Goal: Transaction & Acquisition: Obtain resource

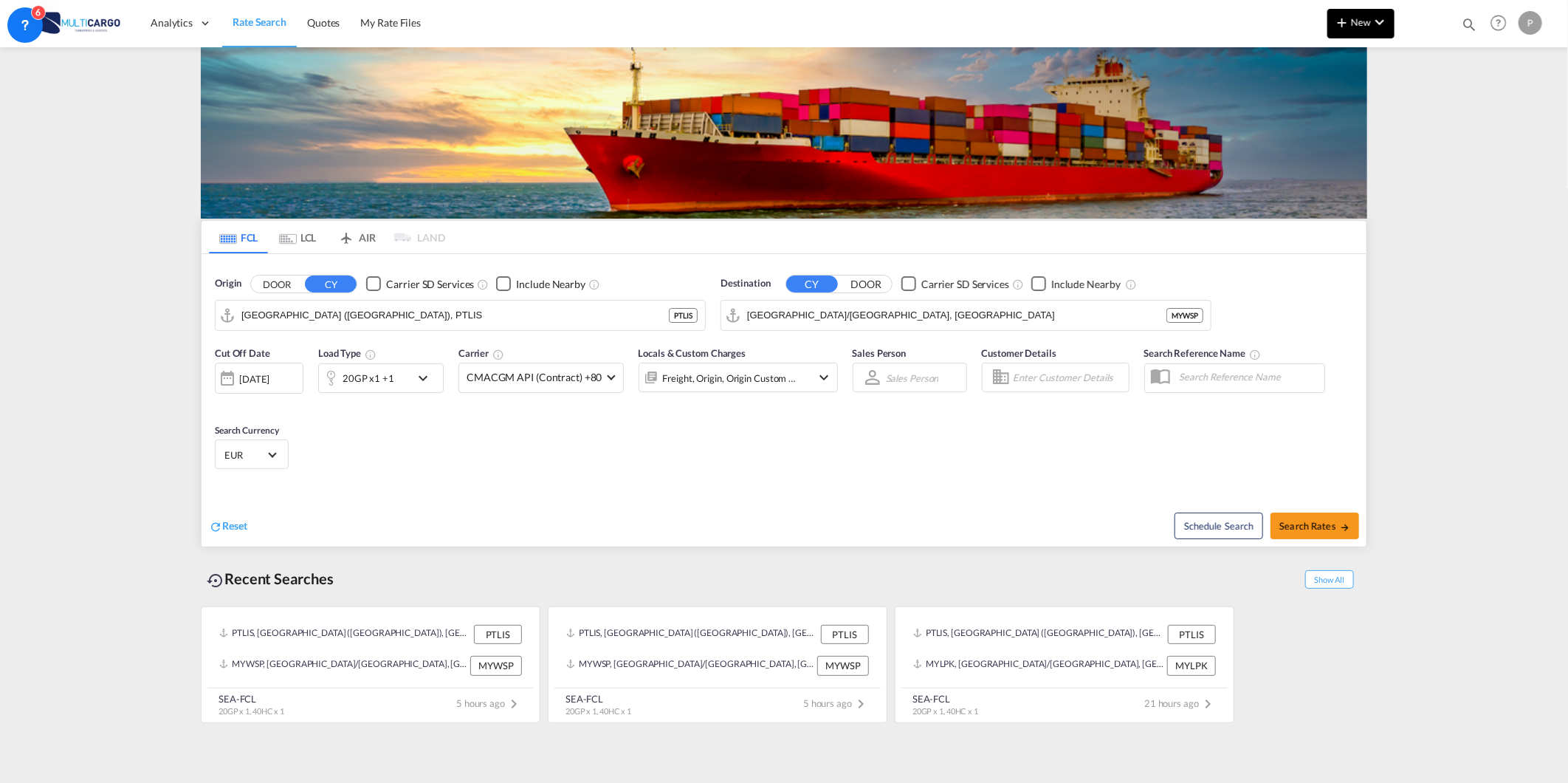
click at [1372, 29] on md-icon "icon-chevron-down" at bounding box center [1380, 22] width 17 height 17
click at [1329, 115] on span "Quote" at bounding box center [1321, 111] width 16 height 29
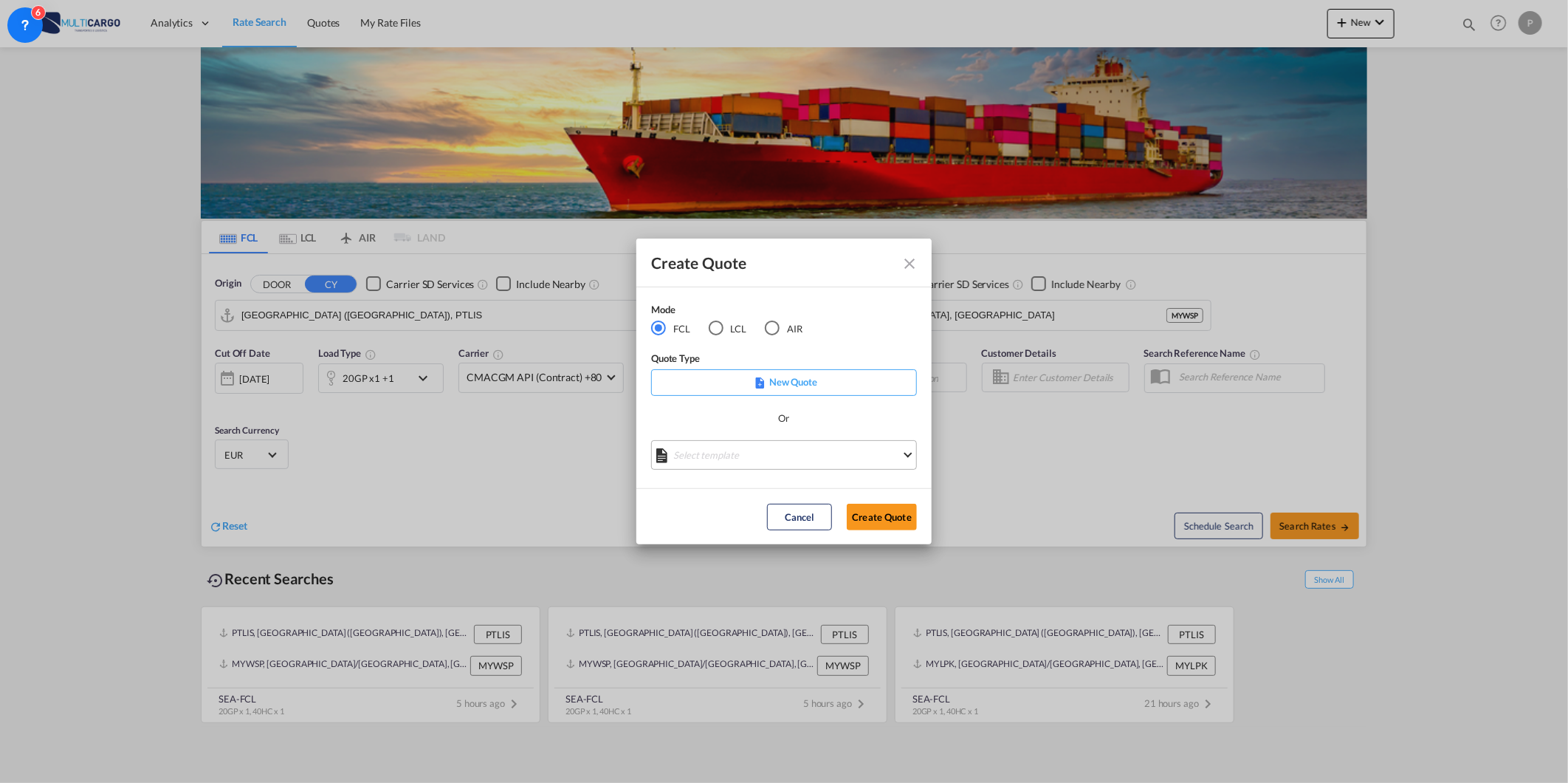
click at [808, 449] on md-select "Select template [DATE] IMP_EXW_FCL [PERSON_NAME] | [DATE] [DATE] IMP_DAP_FCL S/…" at bounding box center [784, 455] width 266 height 29
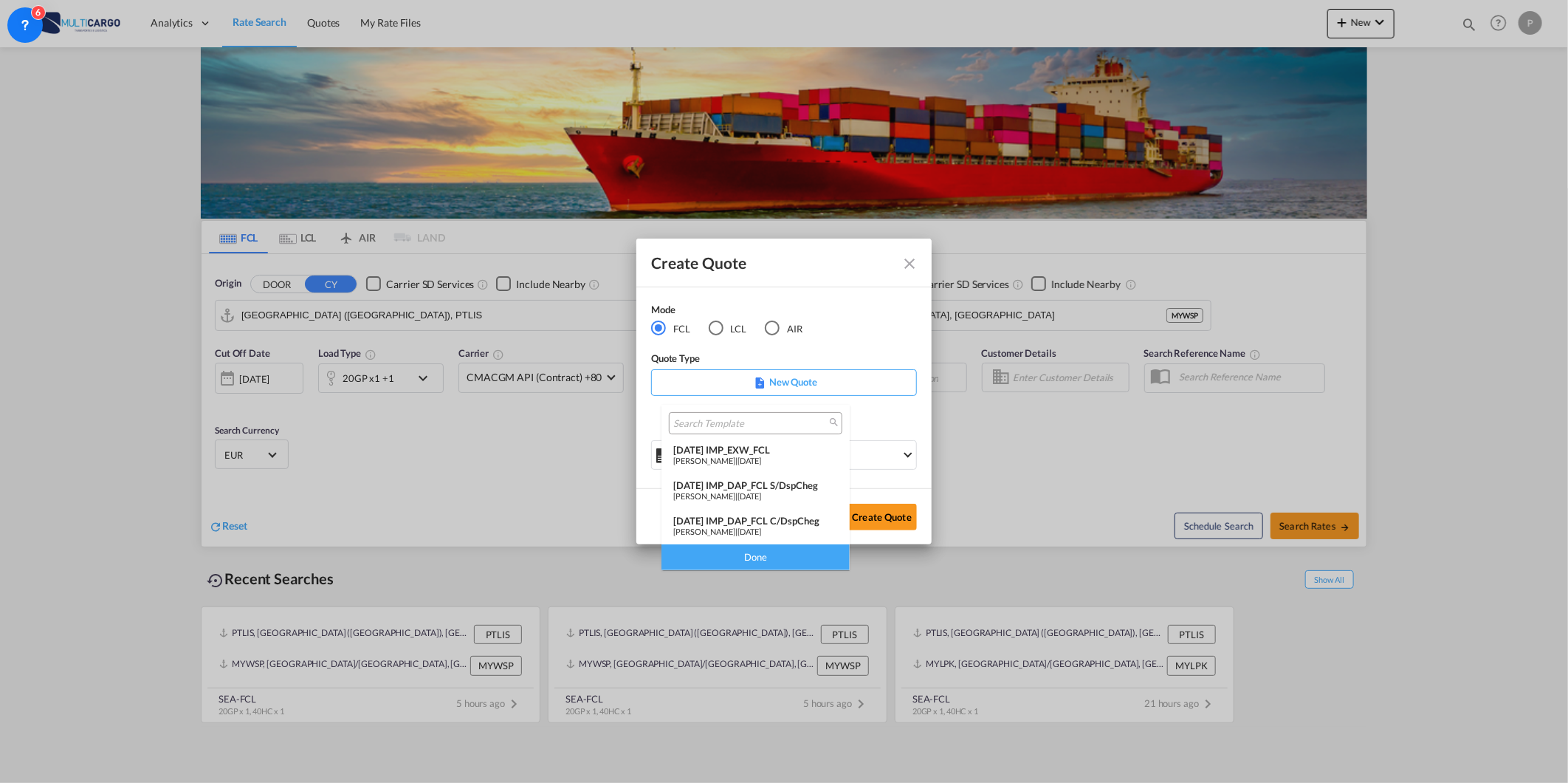
click at [811, 453] on div "[DATE] IMP_EXW_FCL" at bounding box center [755, 450] width 164 height 12
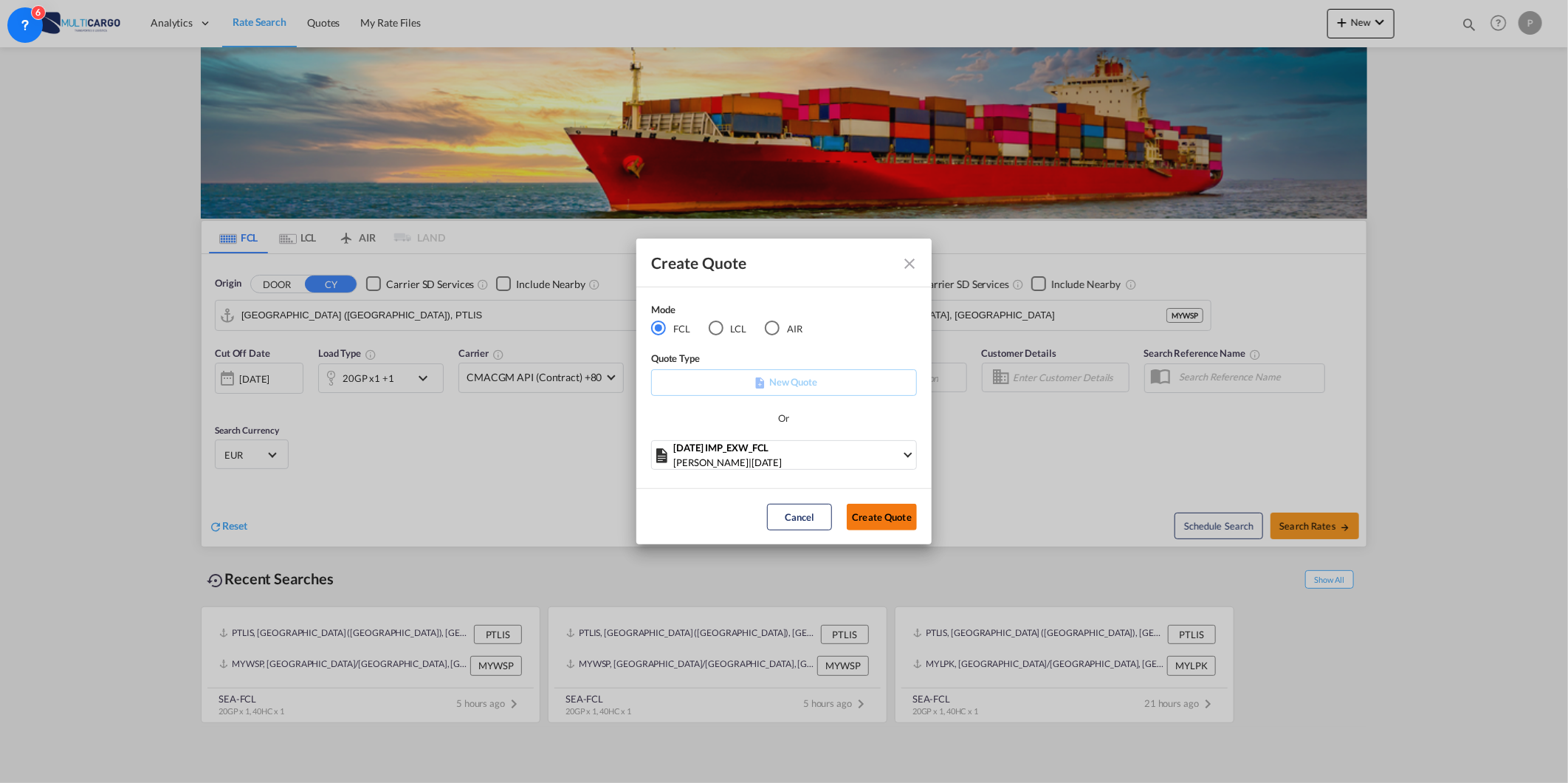
click at [888, 519] on button "Create Quote" at bounding box center [881, 516] width 70 height 26
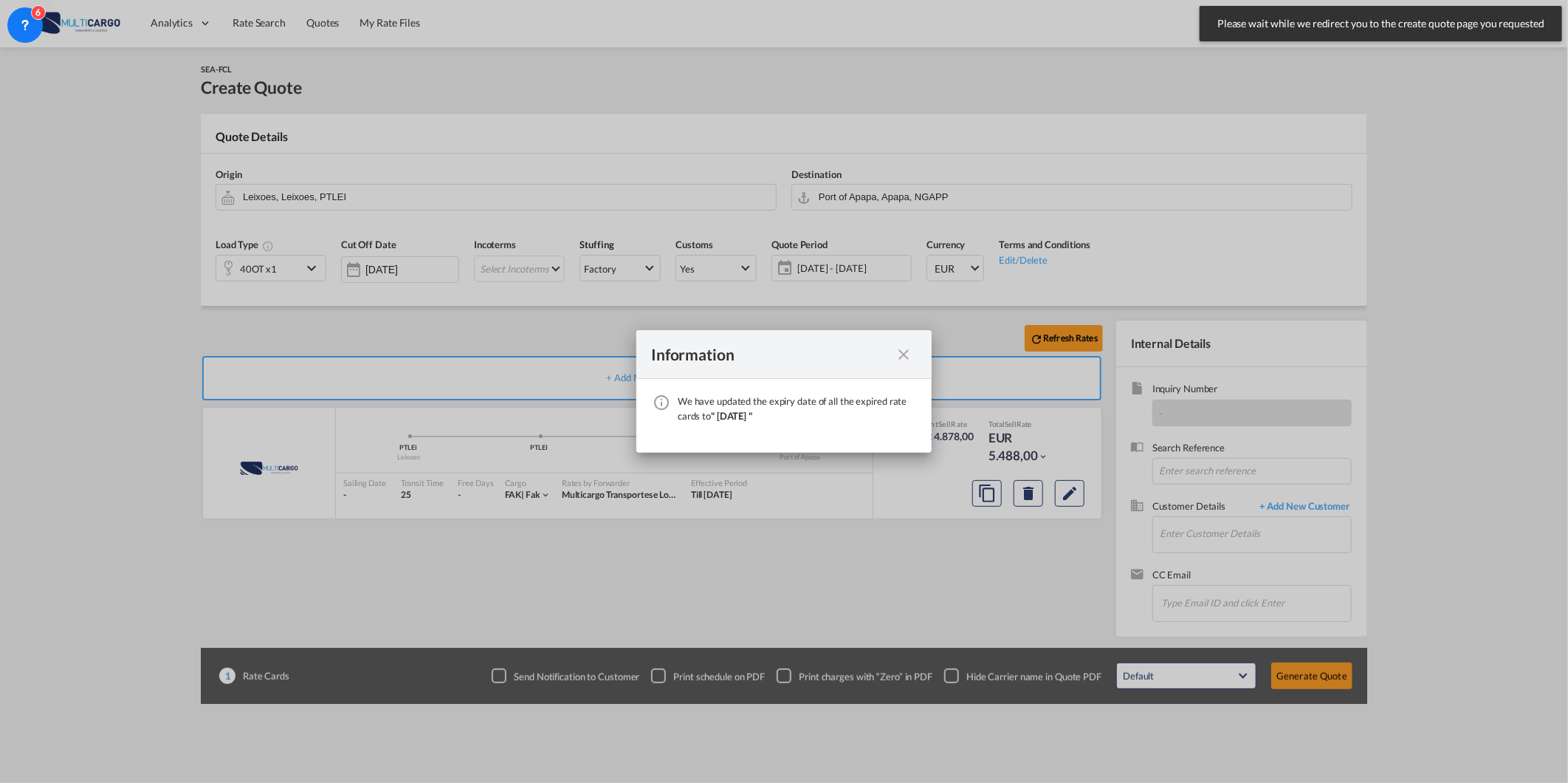
click at [900, 357] on md-icon "icon-close fg-AAA8AD cursor" at bounding box center [903, 354] width 17 height 17
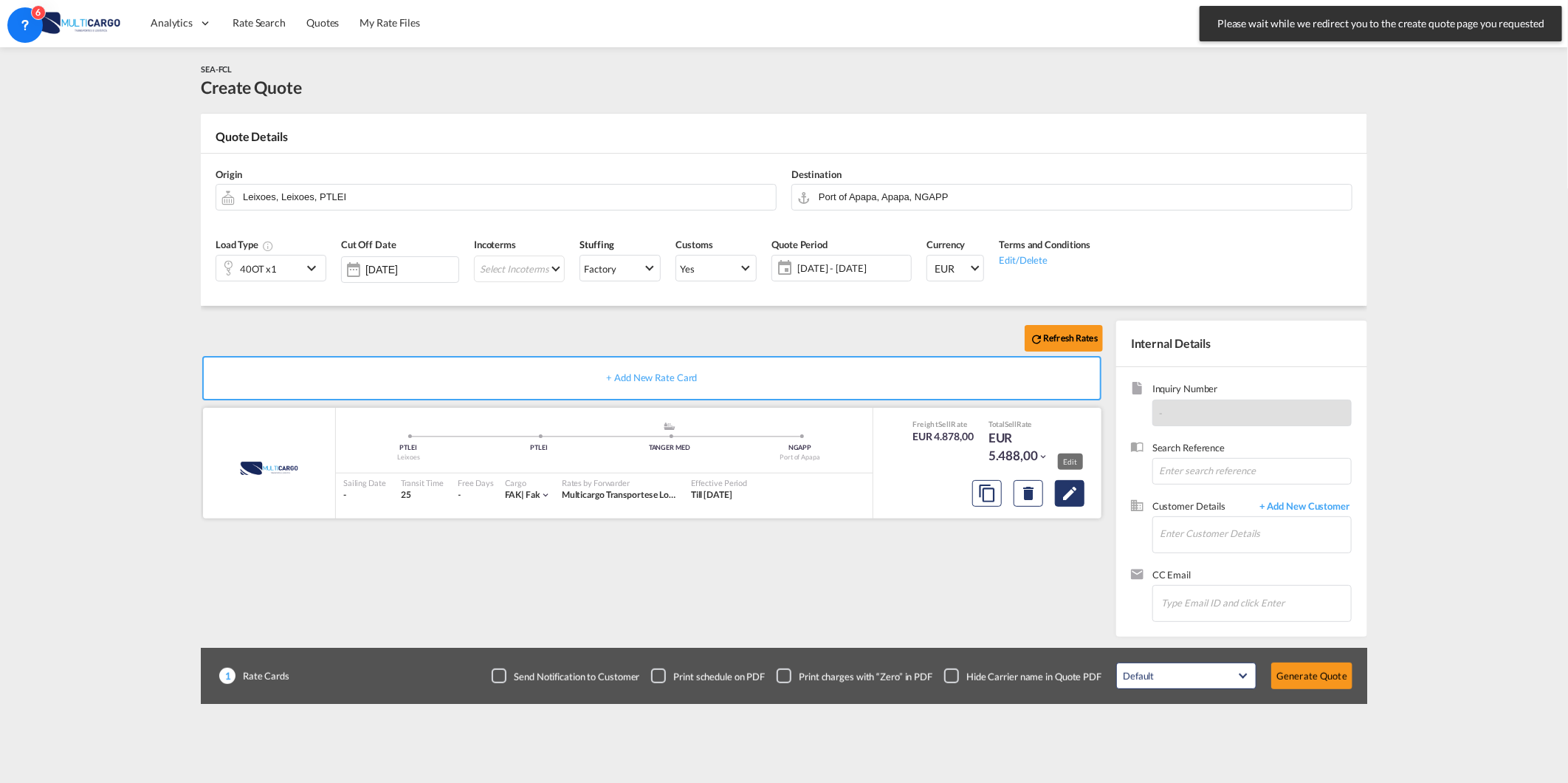
click at [1061, 491] on md-icon "Edit" at bounding box center [1069, 492] width 17 height 17
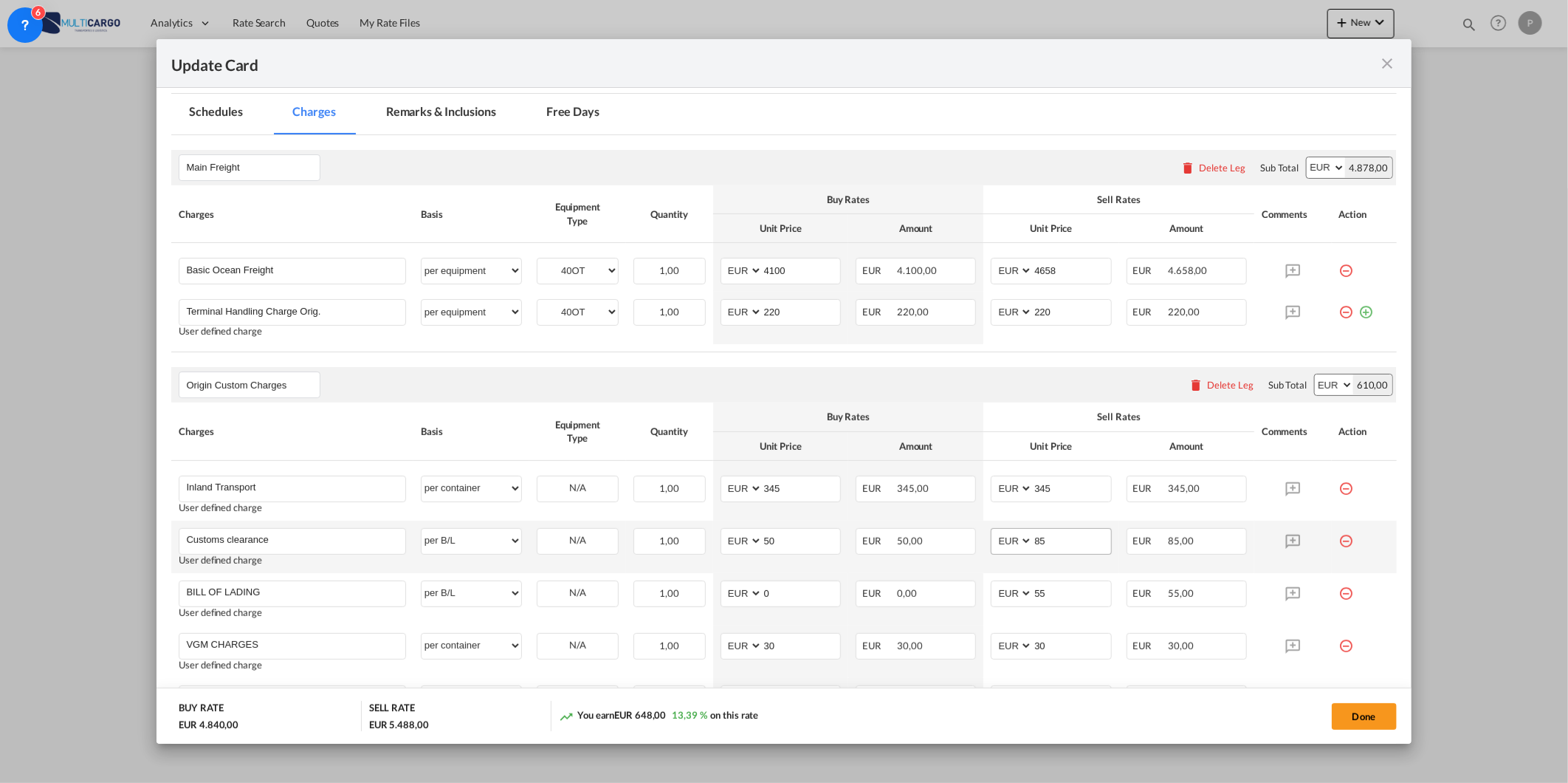
scroll to position [245, 0]
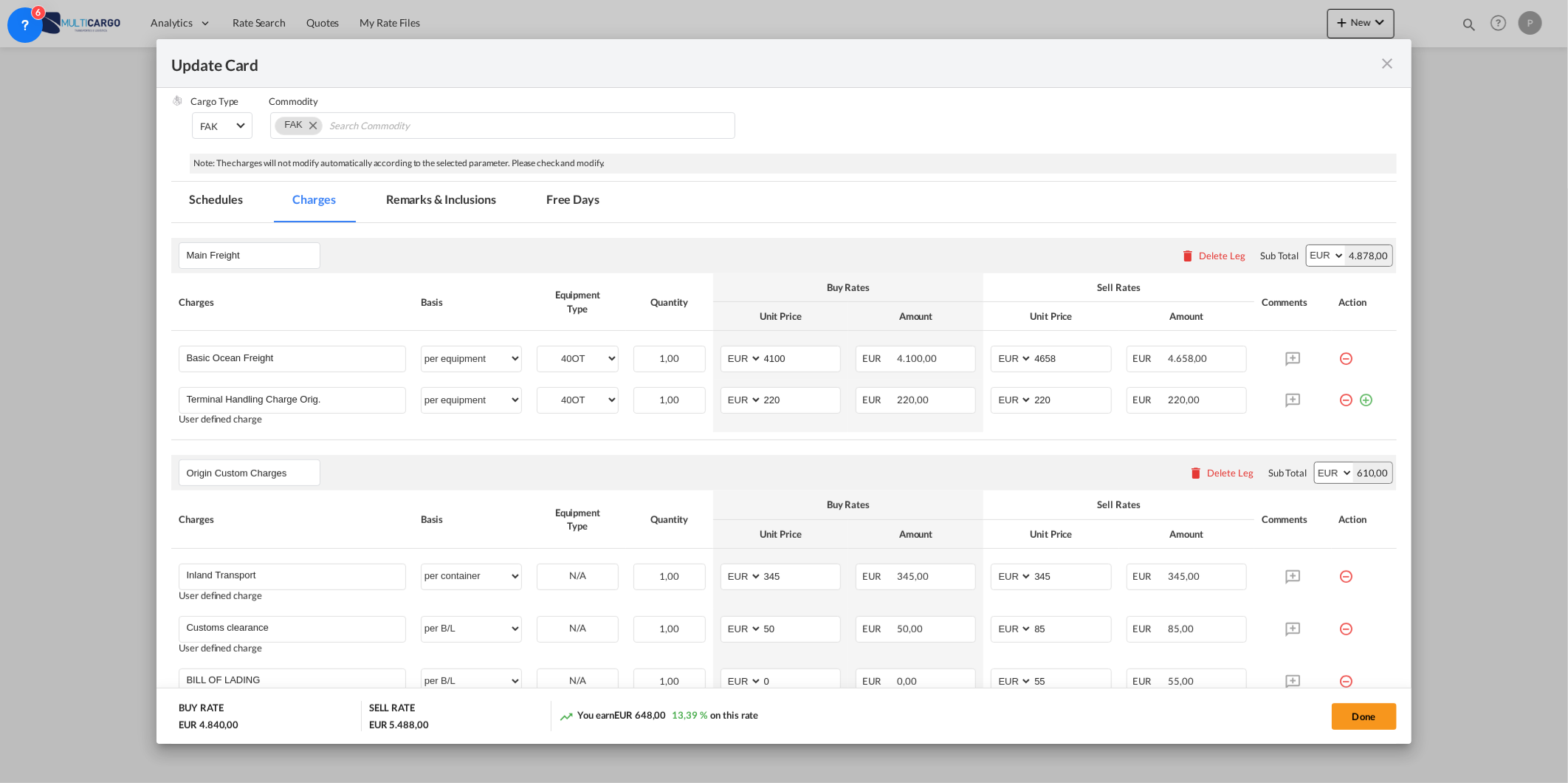
click at [1383, 67] on md-icon "icon-close fg-AAA8AD m-0 pointer" at bounding box center [1387, 63] width 17 height 17
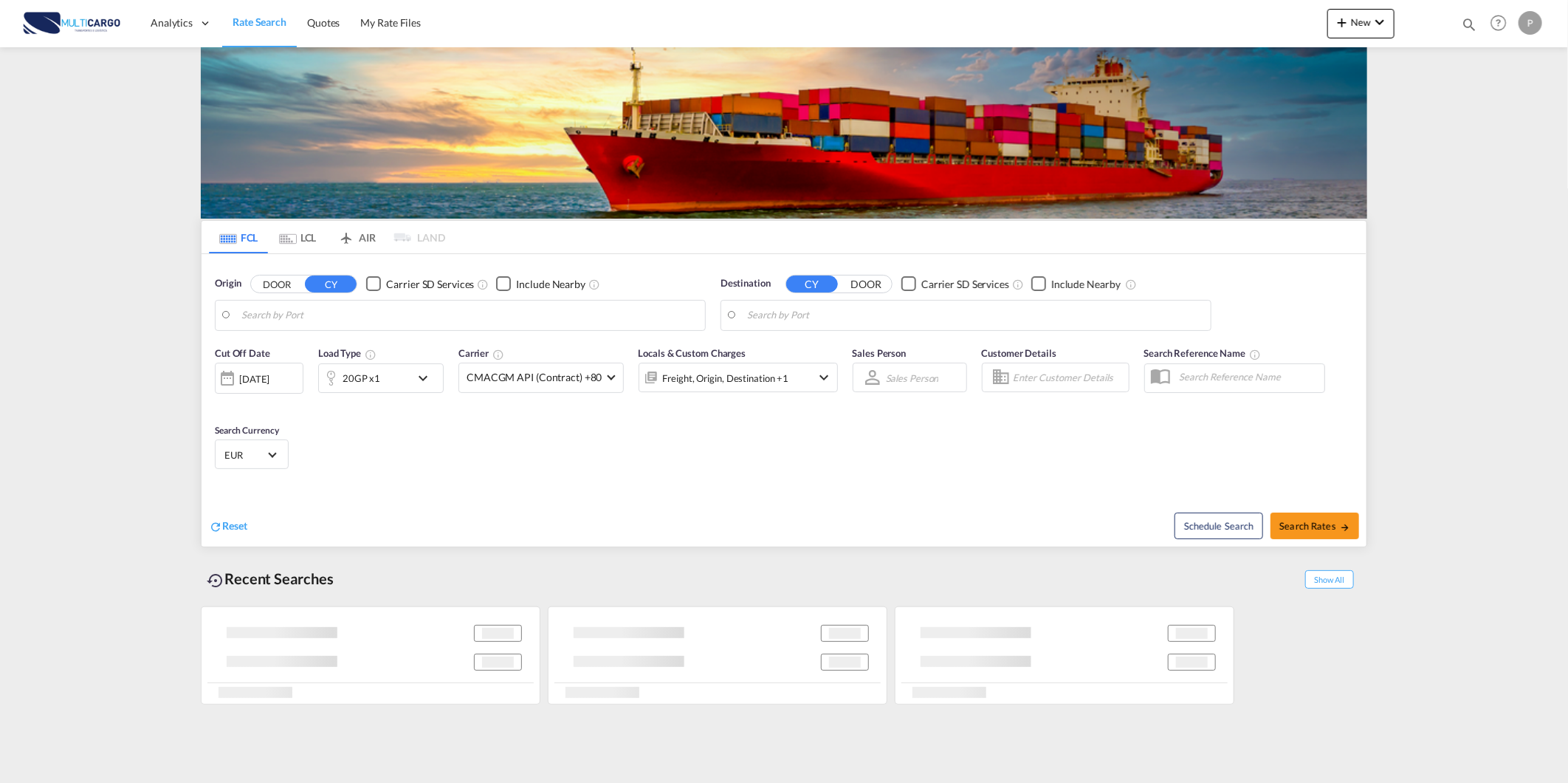
type input "[GEOGRAPHIC_DATA] ([GEOGRAPHIC_DATA]), PTLIS"
type input "[GEOGRAPHIC_DATA]/[GEOGRAPHIC_DATA], [GEOGRAPHIC_DATA]"
